Goal: Find specific page/section: Find specific page/section

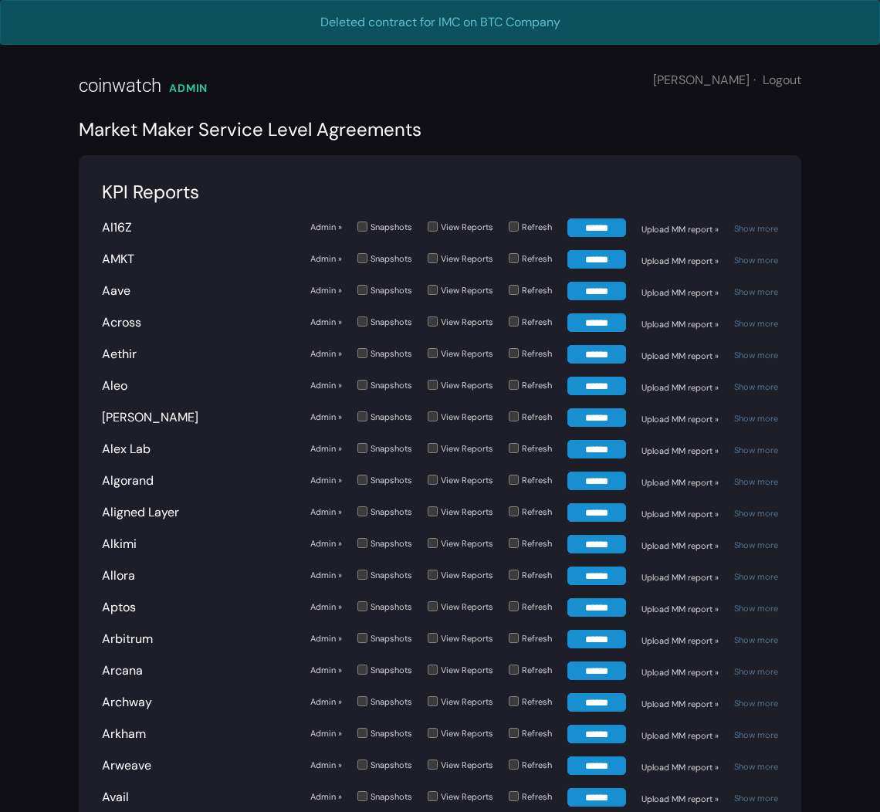
scroll to position [638, 0]
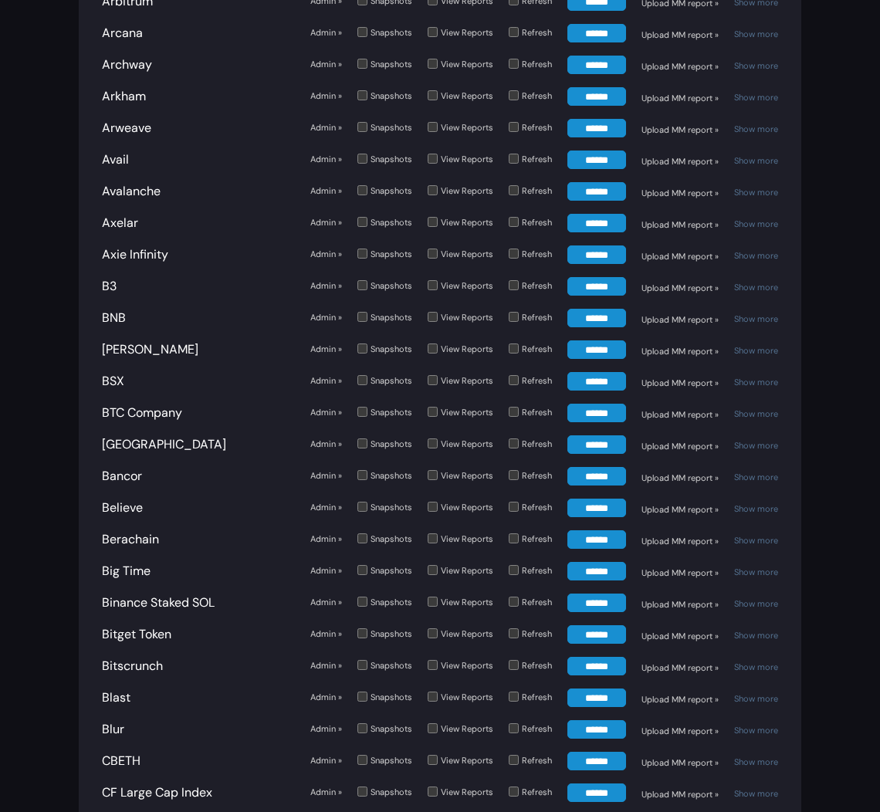
click at [313, 409] on link "Admin »" at bounding box center [326, 412] width 32 height 13
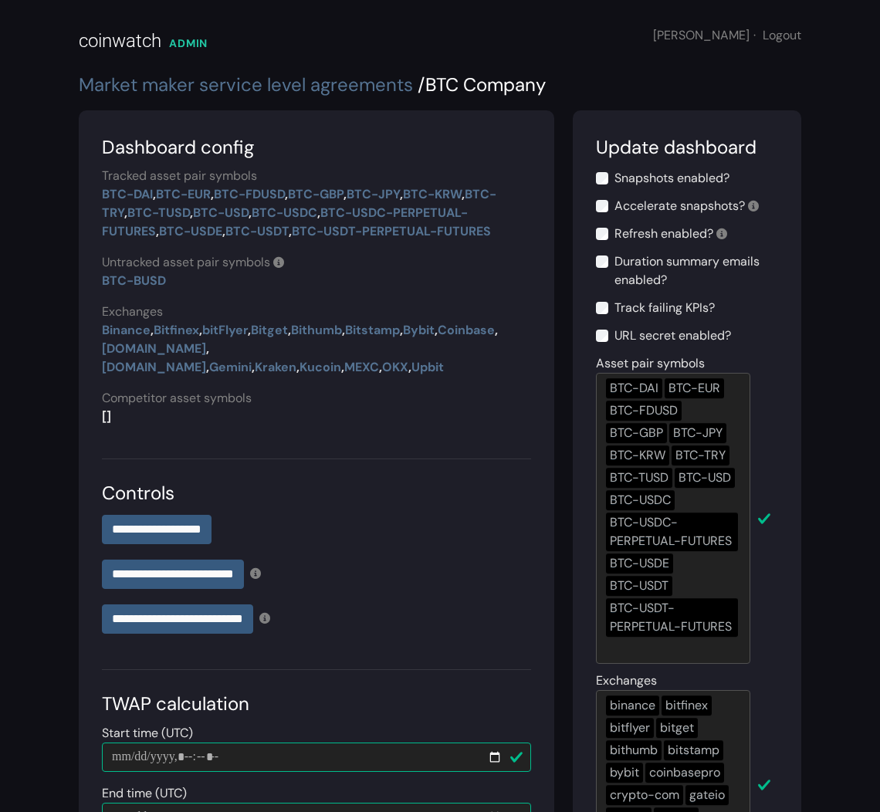
scroll to position [222, 0]
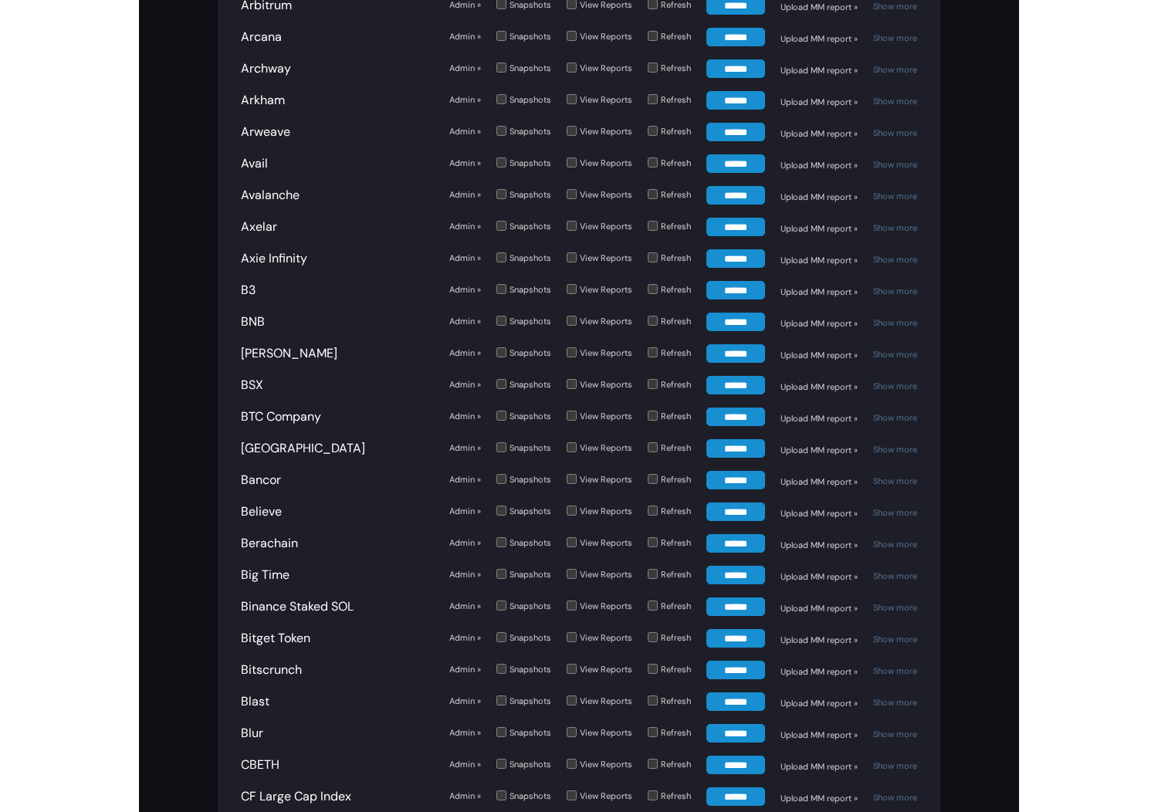
scroll to position [638, 0]
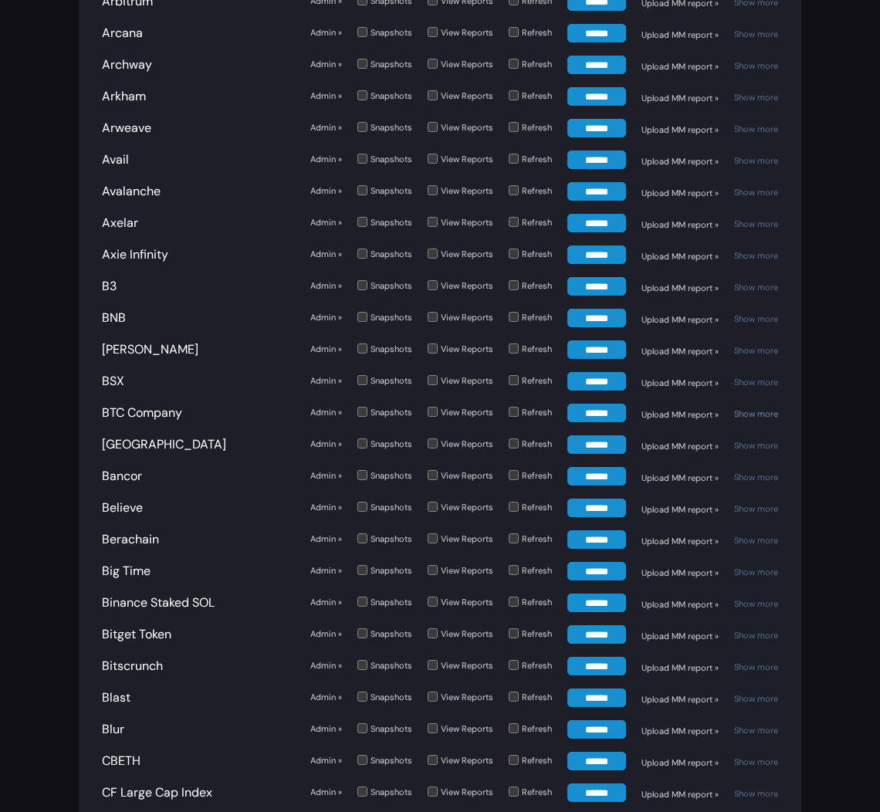
click at [760, 411] on link "Show more" at bounding box center [756, 413] width 44 height 11
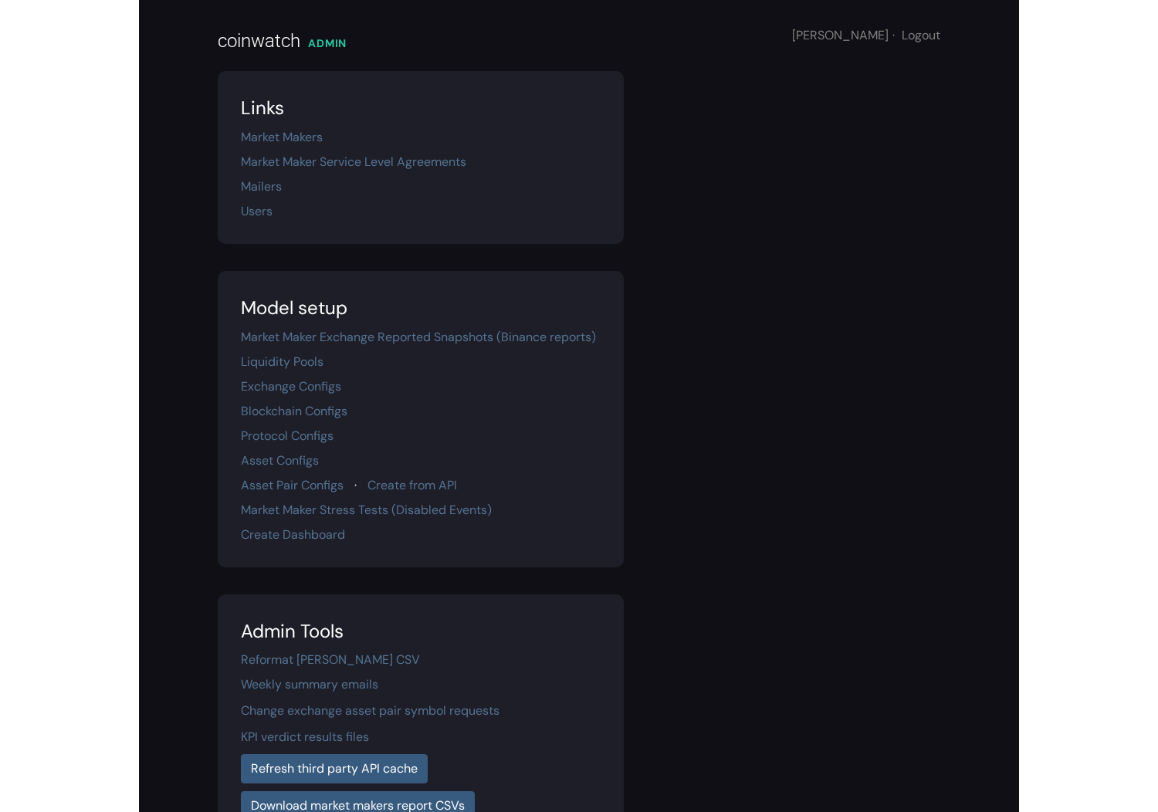
scroll to position [70, 0]
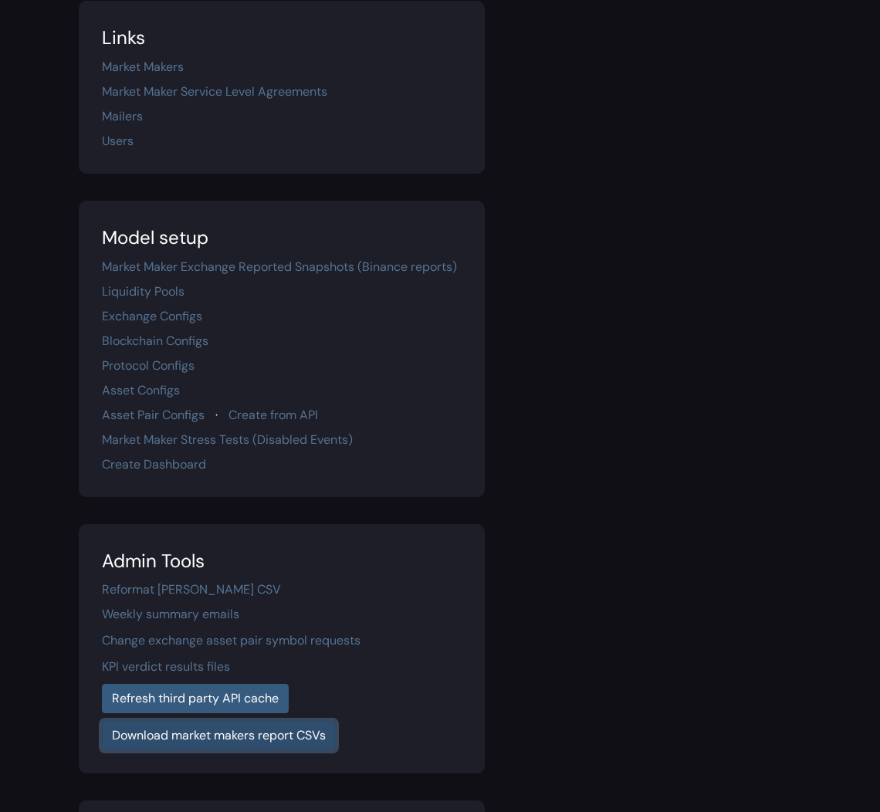
click at [276, 736] on link "Download market makers report CSVs" at bounding box center [219, 735] width 234 height 29
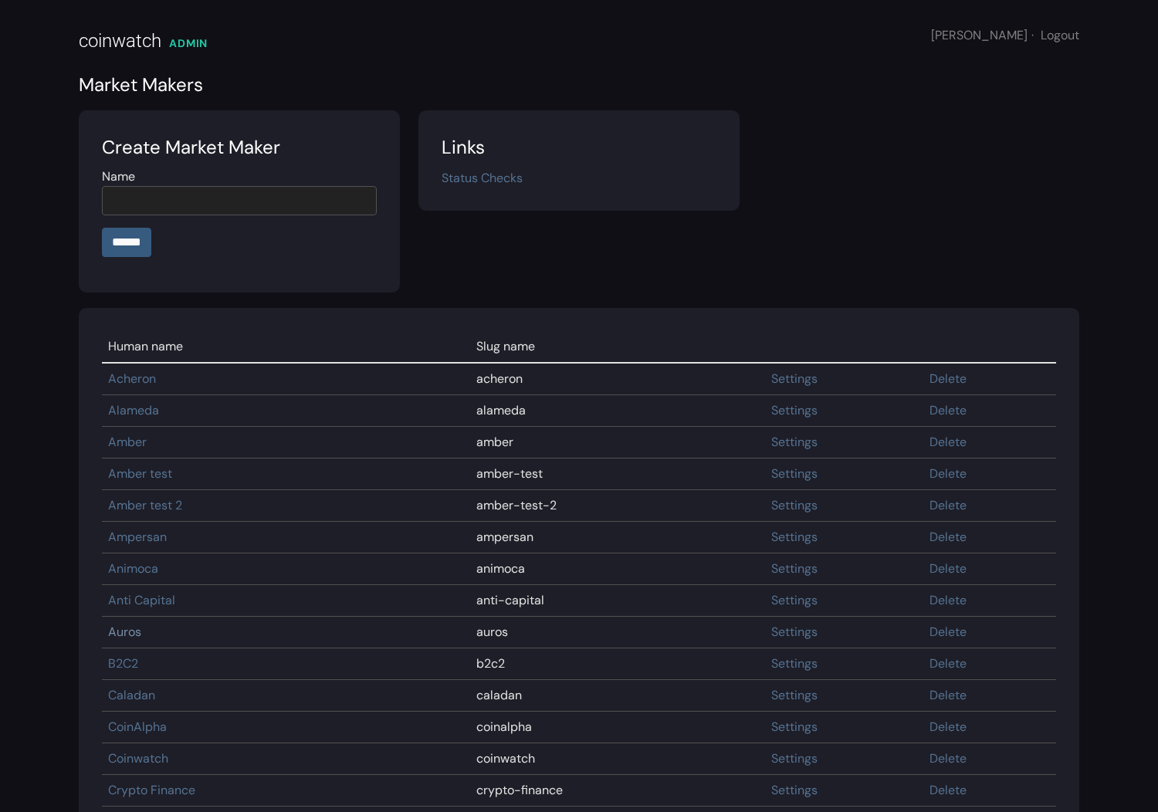
click at [127, 628] on link "Auros" at bounding box center [124, 632] width 33 height 16
